Goal: Book appointment/travel/reservation

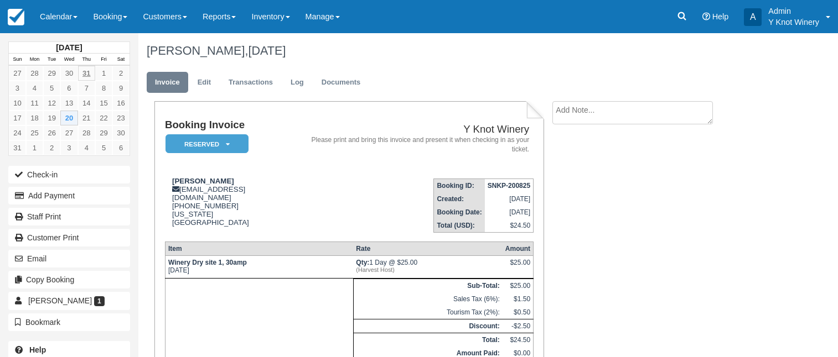
scroll to position [80, 0]
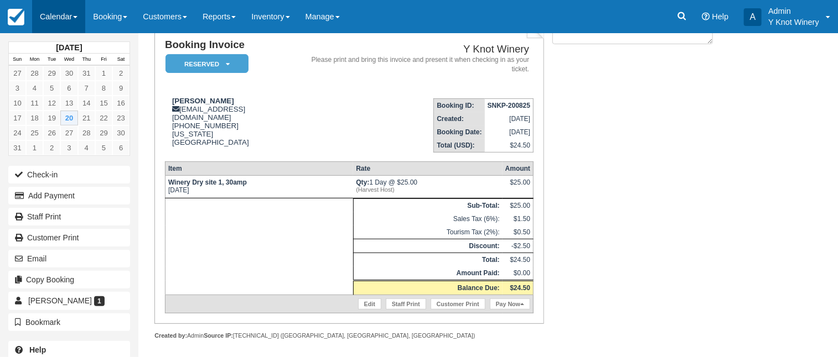
click at [76, 15] on link "Calendar" at bounding box center [58, 16] width 53 height 33
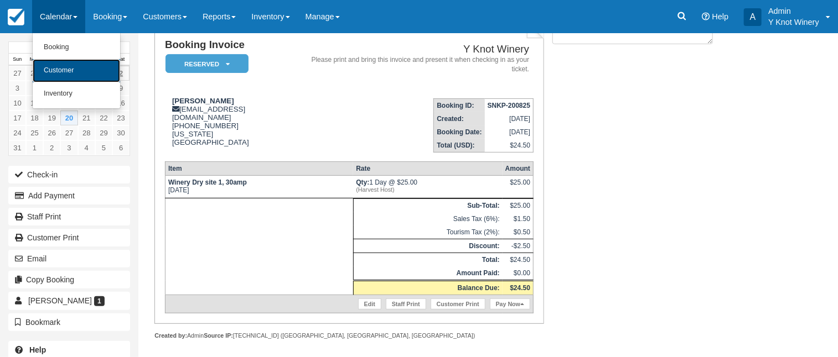
drag, startPoint x: 75, startPoint y: 68, endPoint x: 116, endPoint y: 77, distance: 41.9
click at [75, 68] on link "Customer" at bounding box center [76, 70] width 87 height 23
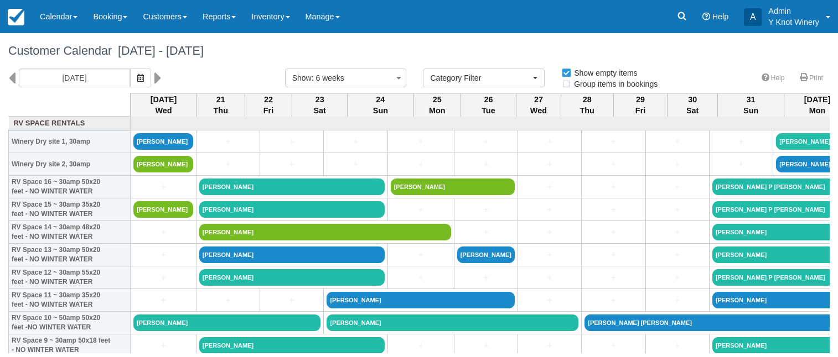
select select
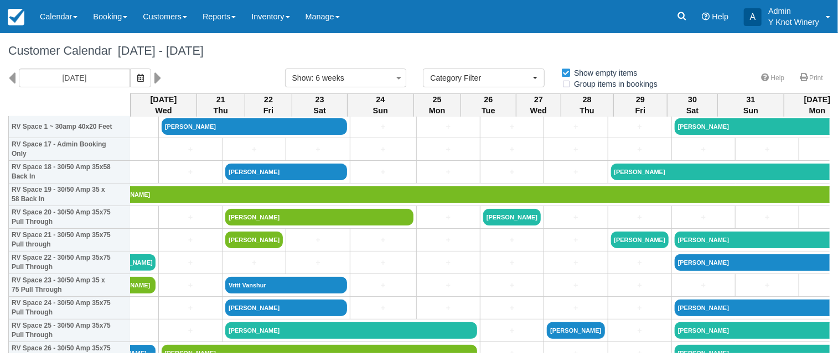
scroll to position [401, 0]
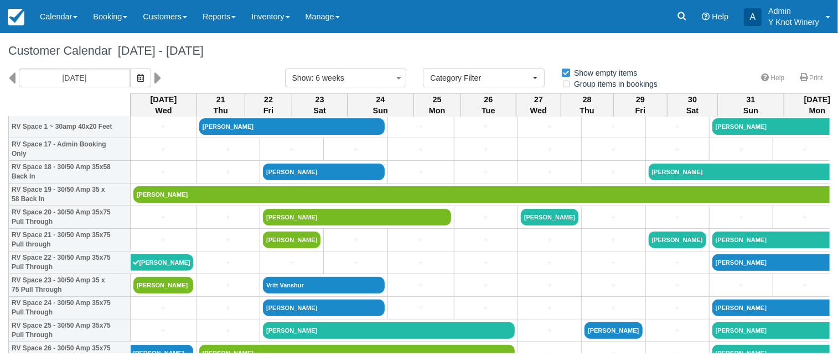
drag, startPoint x: 288, startPoint y: 355, endPoint x: 603, endPoint y: 362, distance: 314.9
click at [603, 357] on html "Menu Calendar Booking Customer Inventory Booking Daily Manifest Daily List Note…" at bounding box center [419, 178] width 838 height 357
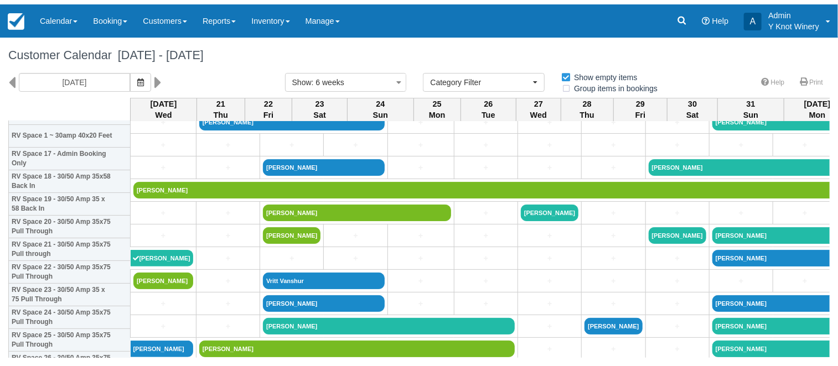
scroll to position [396, 0]
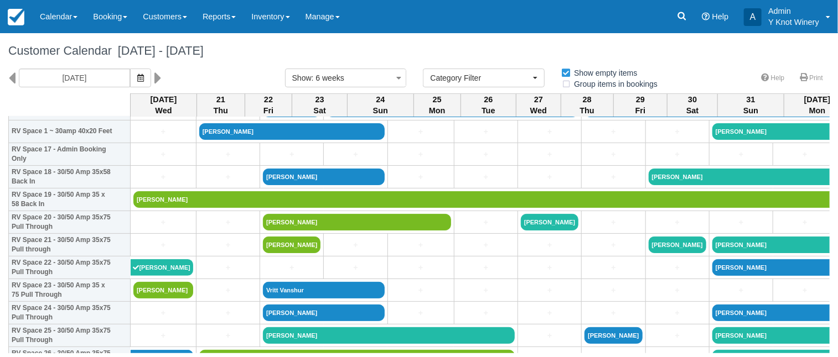
drag, startPoint x: 199, startPoint y: 355, endPoint x: 384, endPoint y: 377, distance: 186.1
click at [384, 357] on html "Menu Calendar Booking Customer Inventory Booking Daily Manifest Daily List Note…" at bounding box center [419, 178] width 838 height 357
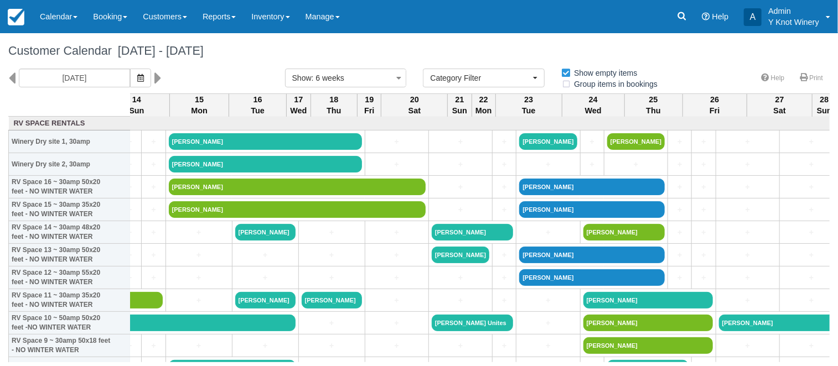
scroll to position [0, 1347]
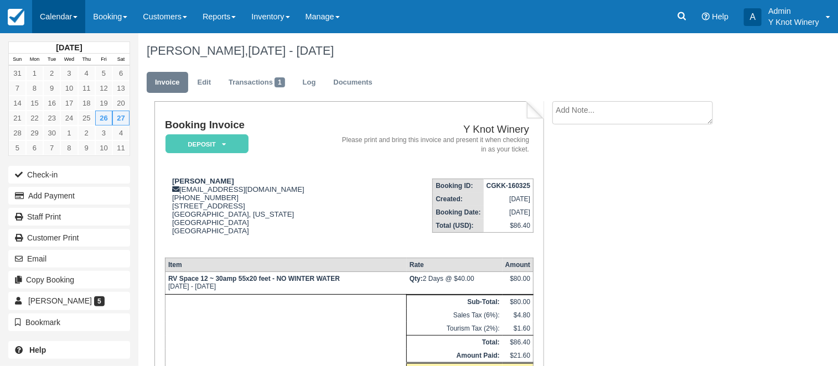
click at [73, 17] on link "Calendar" at bounding box center [58, 16] width 53 height 33
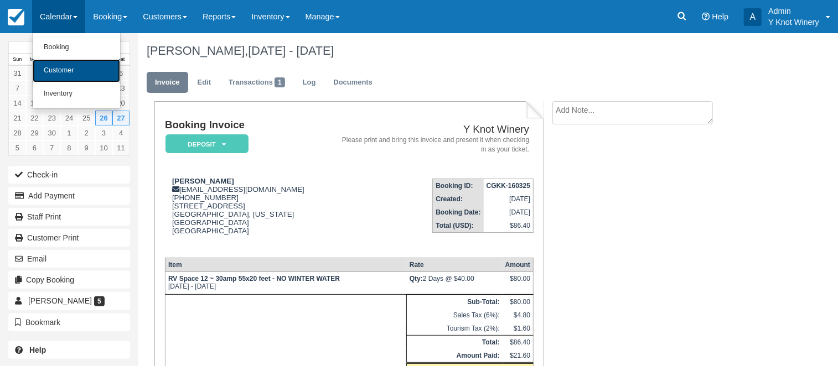
click at [74, 65] on link "Customer" at bounding box center [76, 70] width 87 height 23
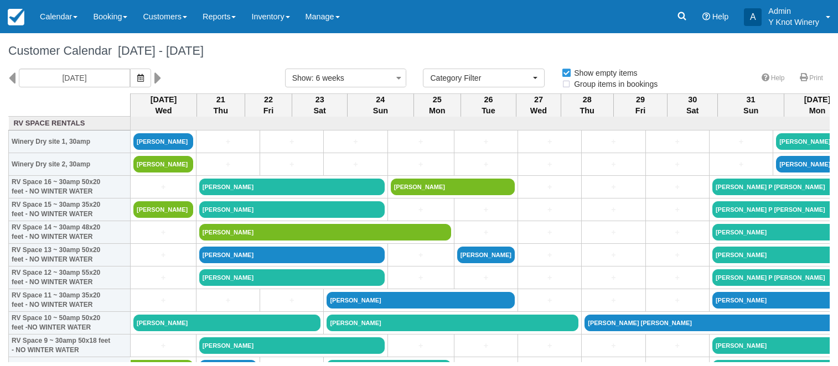
select select
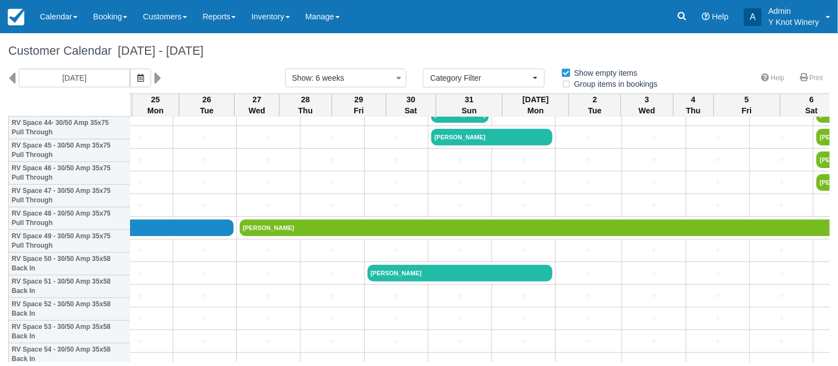
scroll to position [1057, 281]
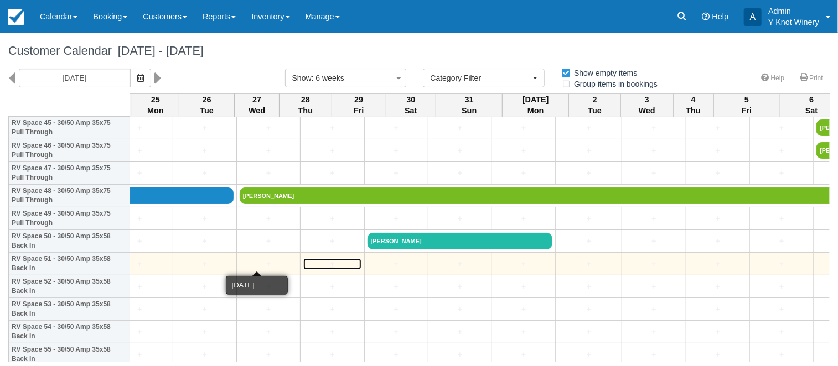
click at [303, 267] on link "+" at bounding box center [332, 264] width 58 height 12
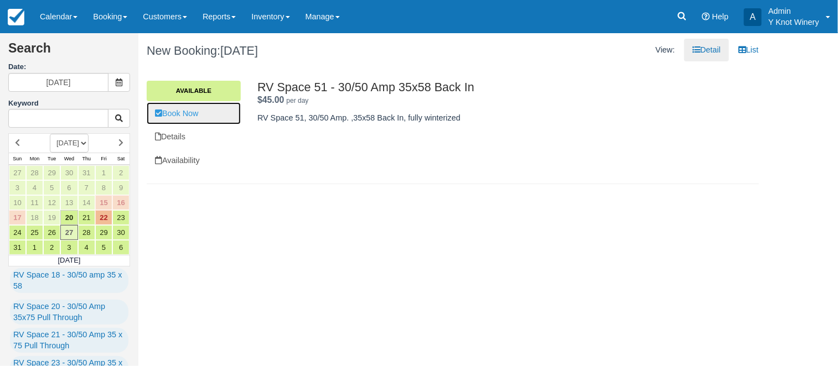
click at [188, 114] on link "Book Now" at bounding box center [194, 113] width 94 height 23
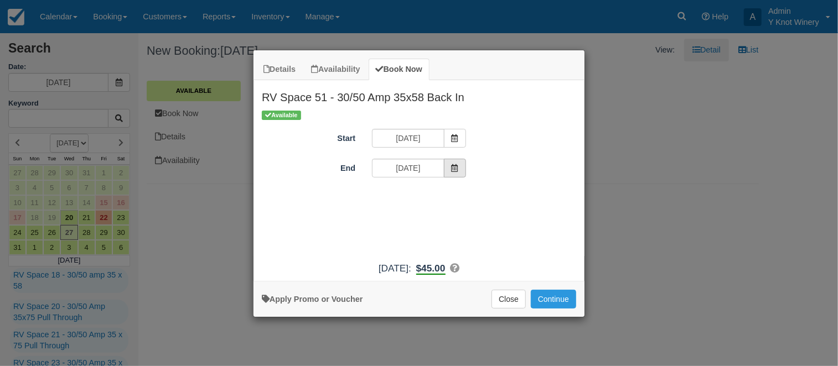
click at [458, 169] on icon "Item Modal" at bounding box center [455, 168] width 8 height 8
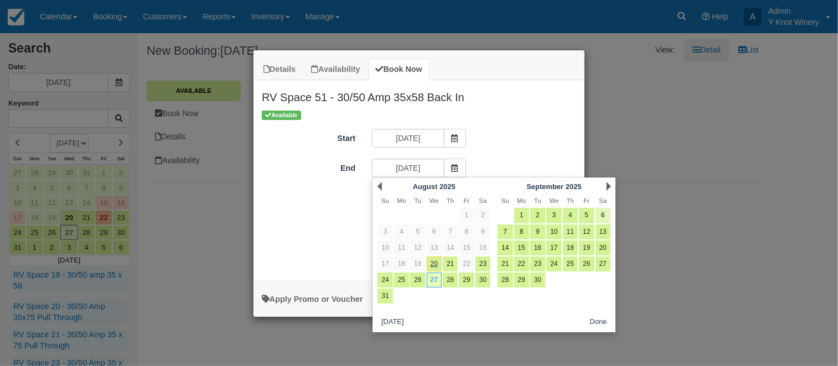
click at [605, 215] on link "6" at bounding box center [602, 215] width 15 height 15
type input "09/06/25"
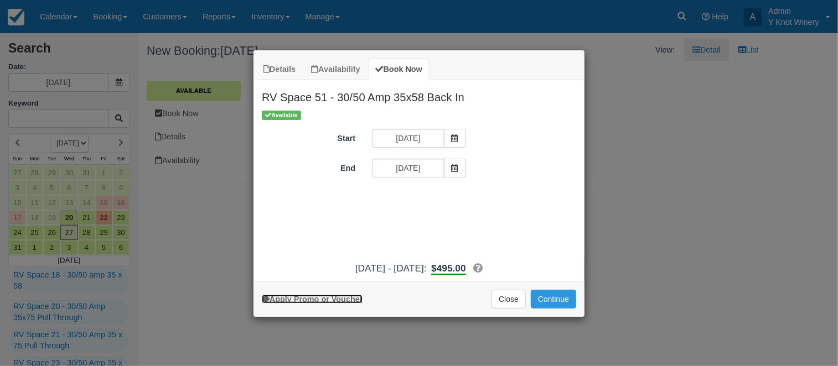
click at [332, 300] on link "Apply Promo or Voucher" at bounding box center [312, 299] width 101 height 9
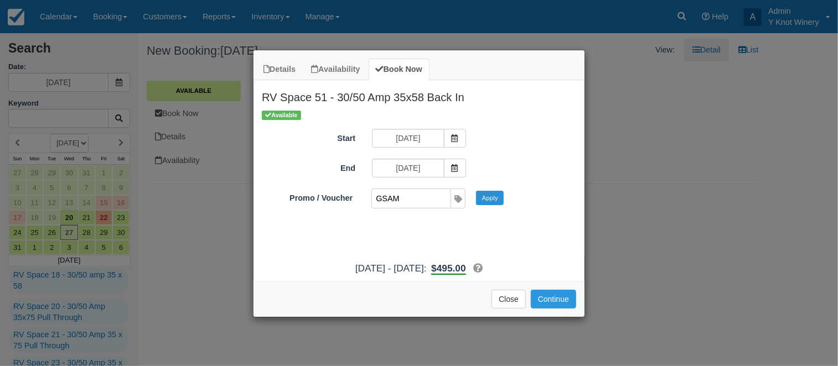
type input "GSAM"
click at [491, 198] on button "Apply" at bounding box center [490, 198] width 28 height 14
click at [558, 297] on button "Continue" at bounding box center [553, 299] width 45 height 19
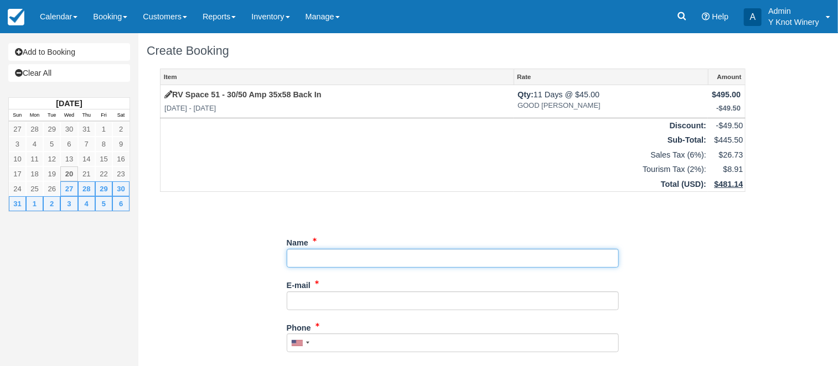
click at [308, 256] on input "Name" at bounding box center [453, 258] width 332 height 19
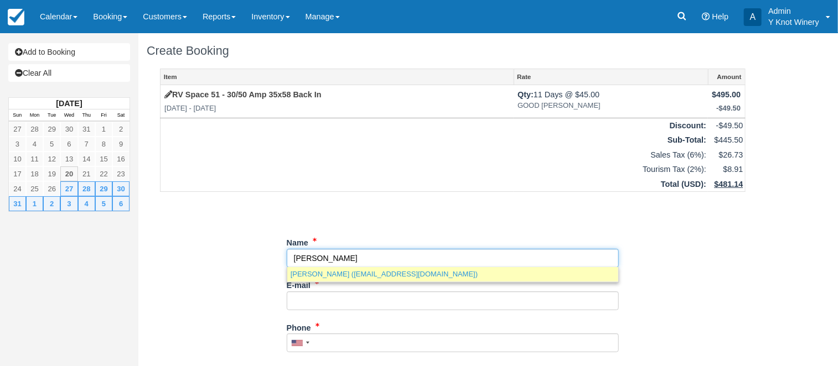
click at [344, 274] on link "[PERSON_NAME] ([EMAIL_ADDRESS][DOMAIN_NAME])" at bounding box center [452, 274] width 331 height 14
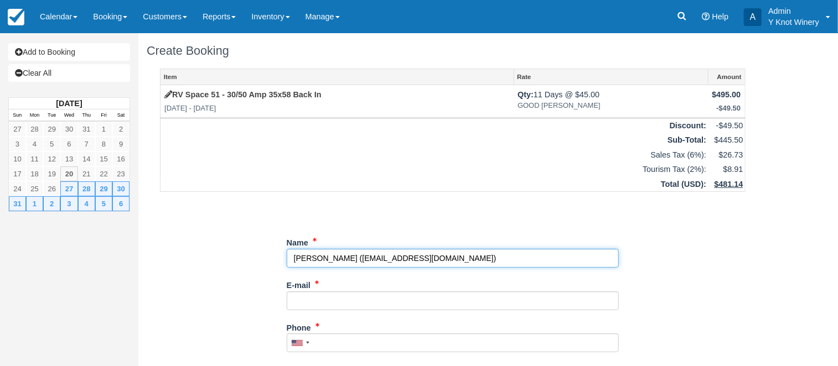
type input "[PERSON_NAME]"
type input "[EMAIL_ADDRESS][DOMAIN_NAME]"
type input "[PHONE_NUMBER]"
type input "[STREET_ADDRESS]"
type input "[PERSON_NAME]"
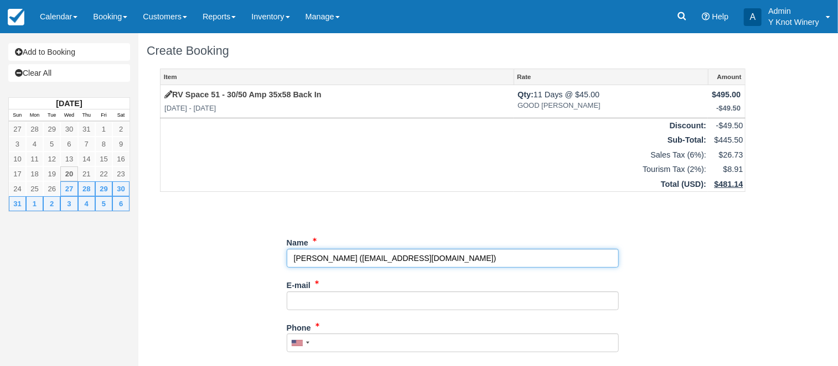
select select "ID"
type input "83634"
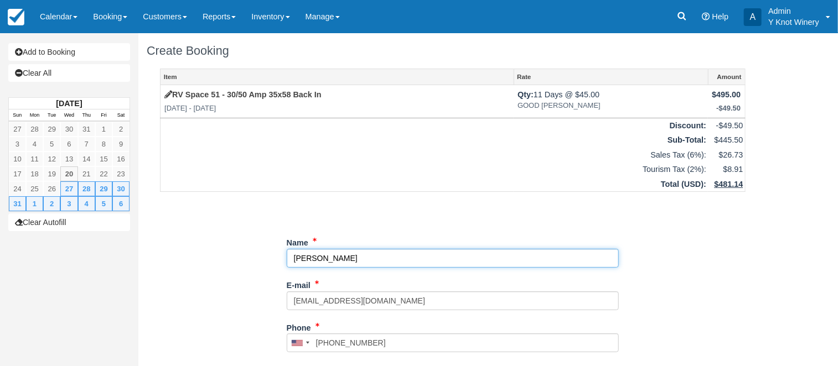
select select "ID"
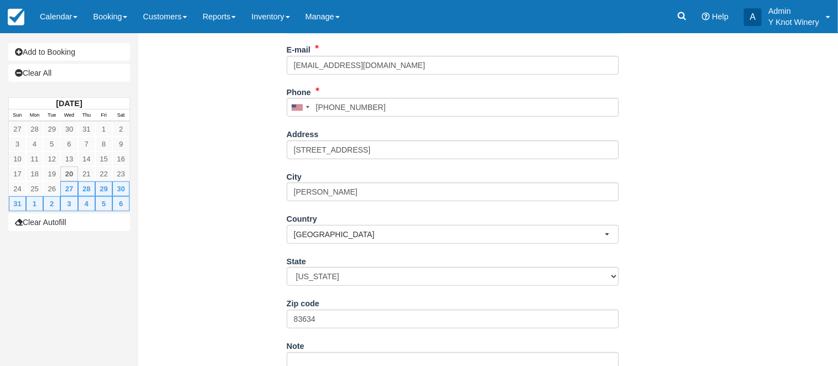
scroll to position [289, 0]
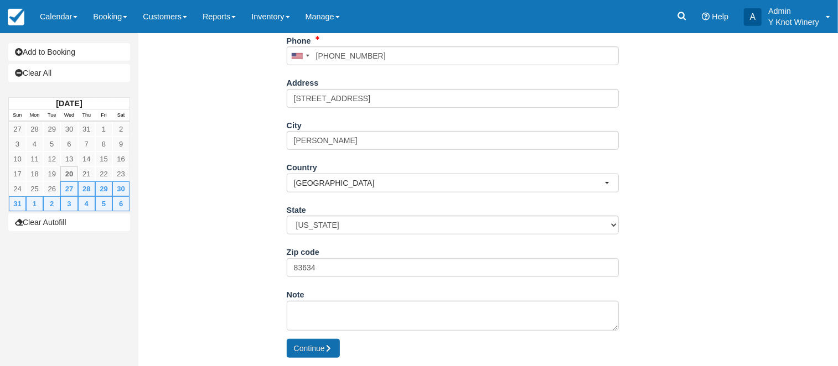
type input "[PERSON_NAME]"
click at [307, 350] on button "Continue" at bounding box center [313, 348] width 53 height 19
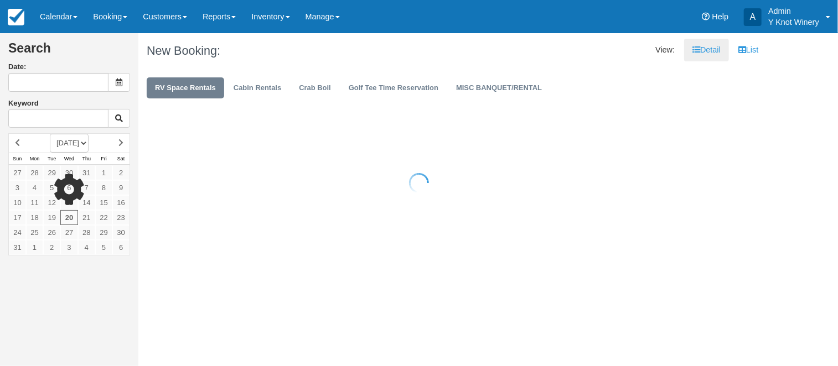
type input "[DATE]"
